Goal: Task Accomplishment & Management: Use online tool/utility

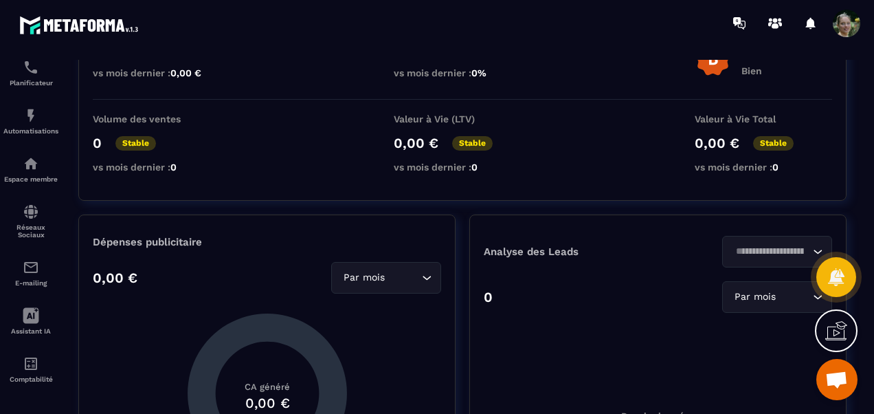
scroll to position [218, 0]
click at [26, 319] on icon at bounding box center [31, 314] width 16 height 16
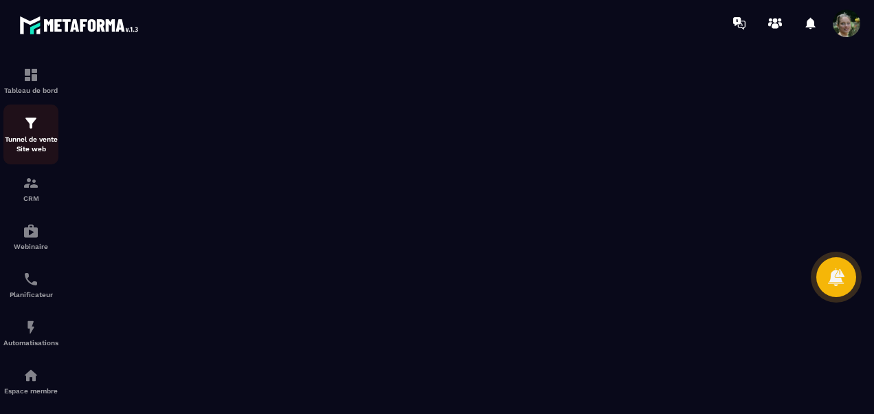
click at [44, 151] on p "Tunnel de vente Site web" at bounding box center [30, 144] width 55 height 19
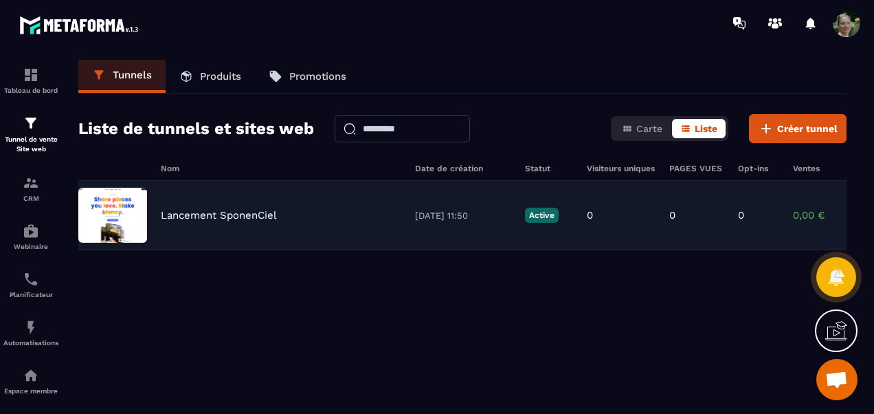
click at [426, 219] on p "[DATE] 11:50" at bounding box center [463, 215] width 96 height 10
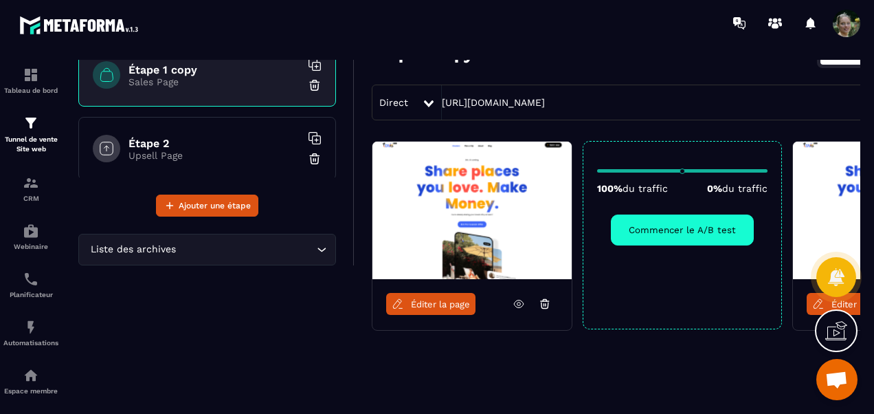
scroll to position [104, 0]
click at [814, 305] on icon at bounding box center [818, 304] width 12 height 12
